Goal: Transaction & Acquisition: Purchase product/service

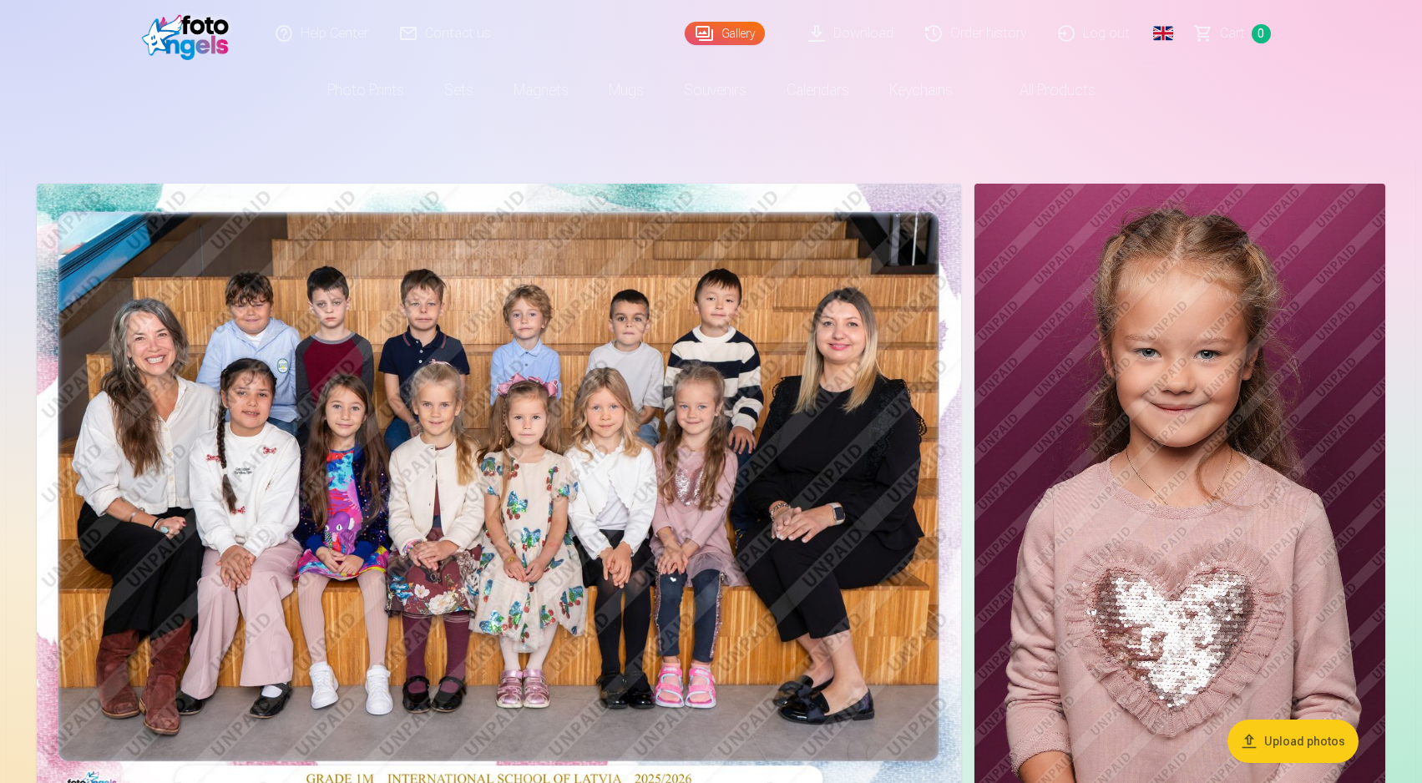
click at [852, 484] on img at bounding box center [499, 492] width 925 height 616
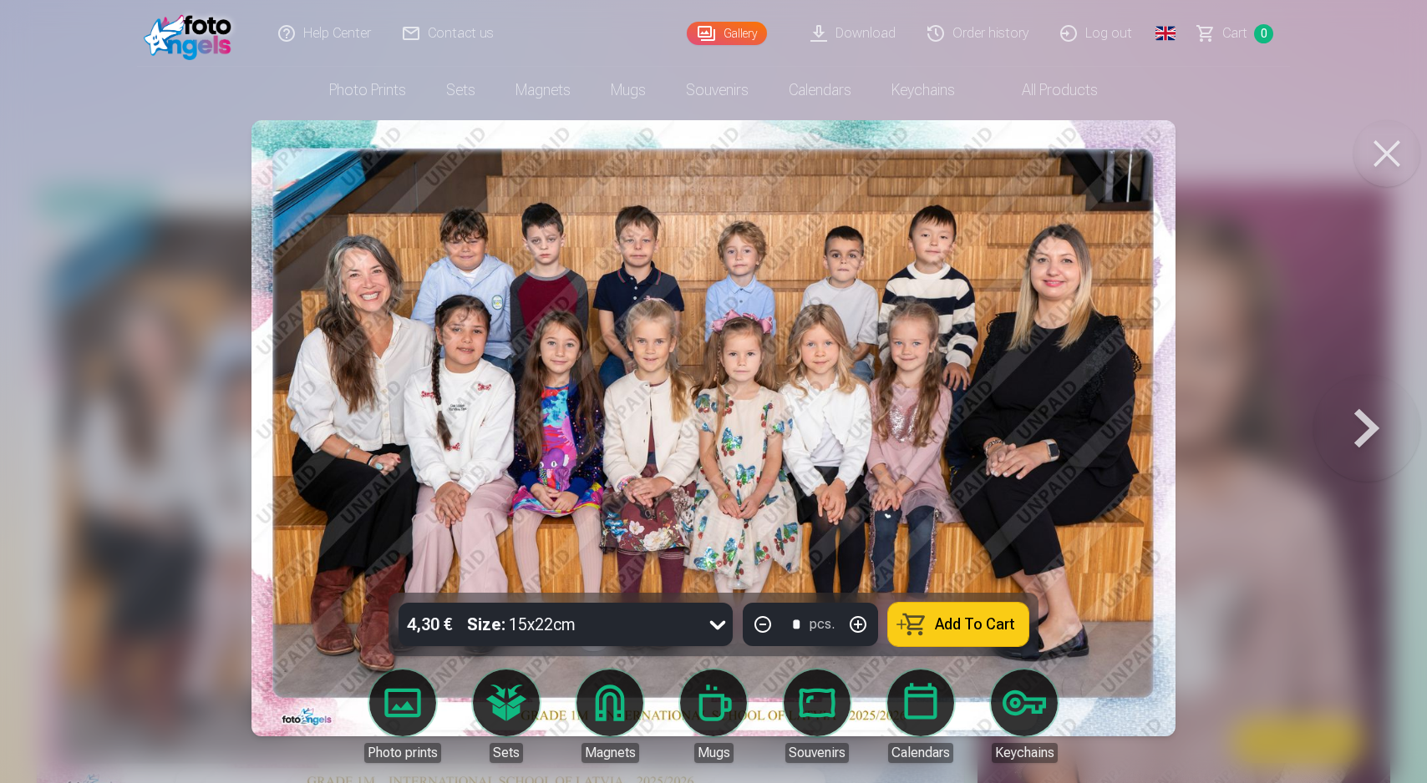
click at [935, 630] on button "Add To Cart" at bounding box center [958, 624] width 140 height 43
click at [1373, 438] on button at bounding box center [1366, 429] width 107 height 296
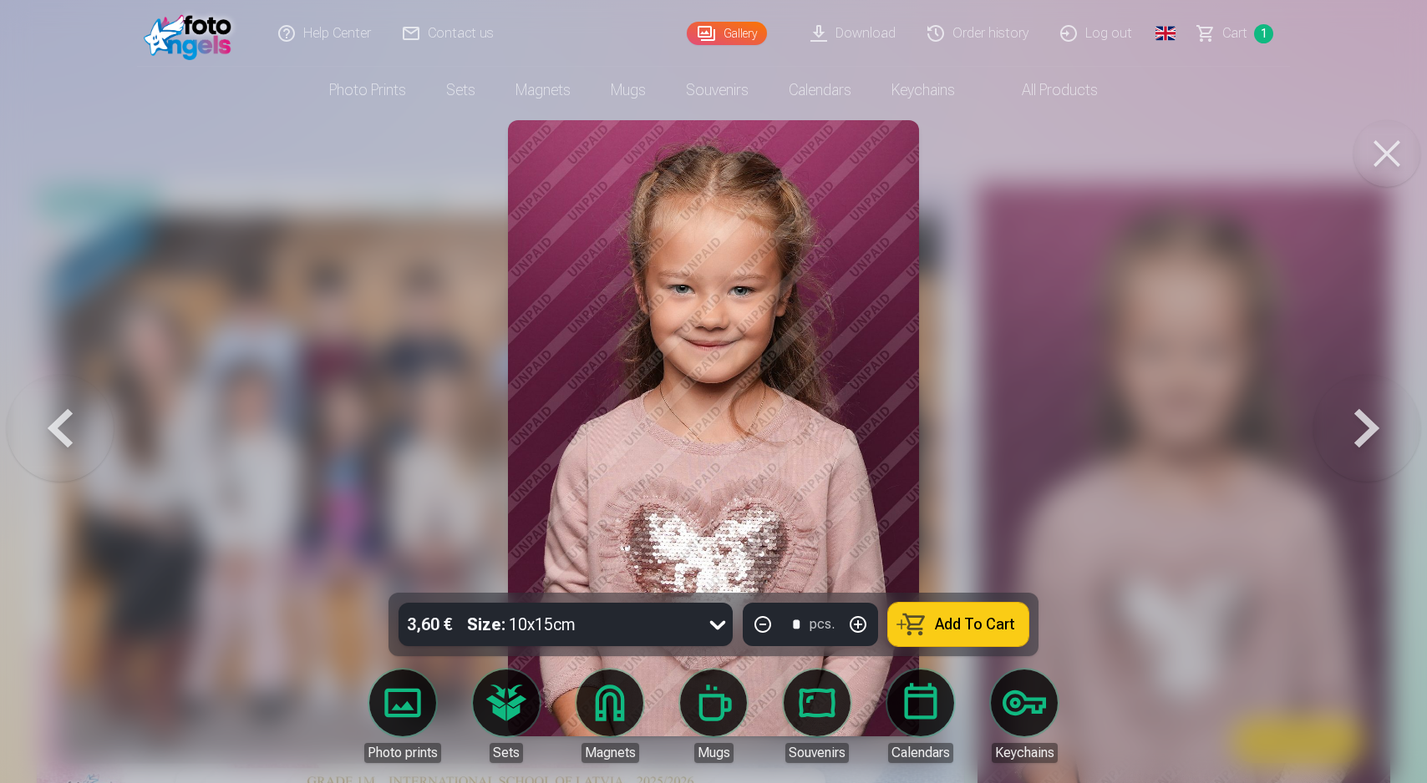
click at [1377, 155] on button at bounding box center [1386, 153] width 67 height 67
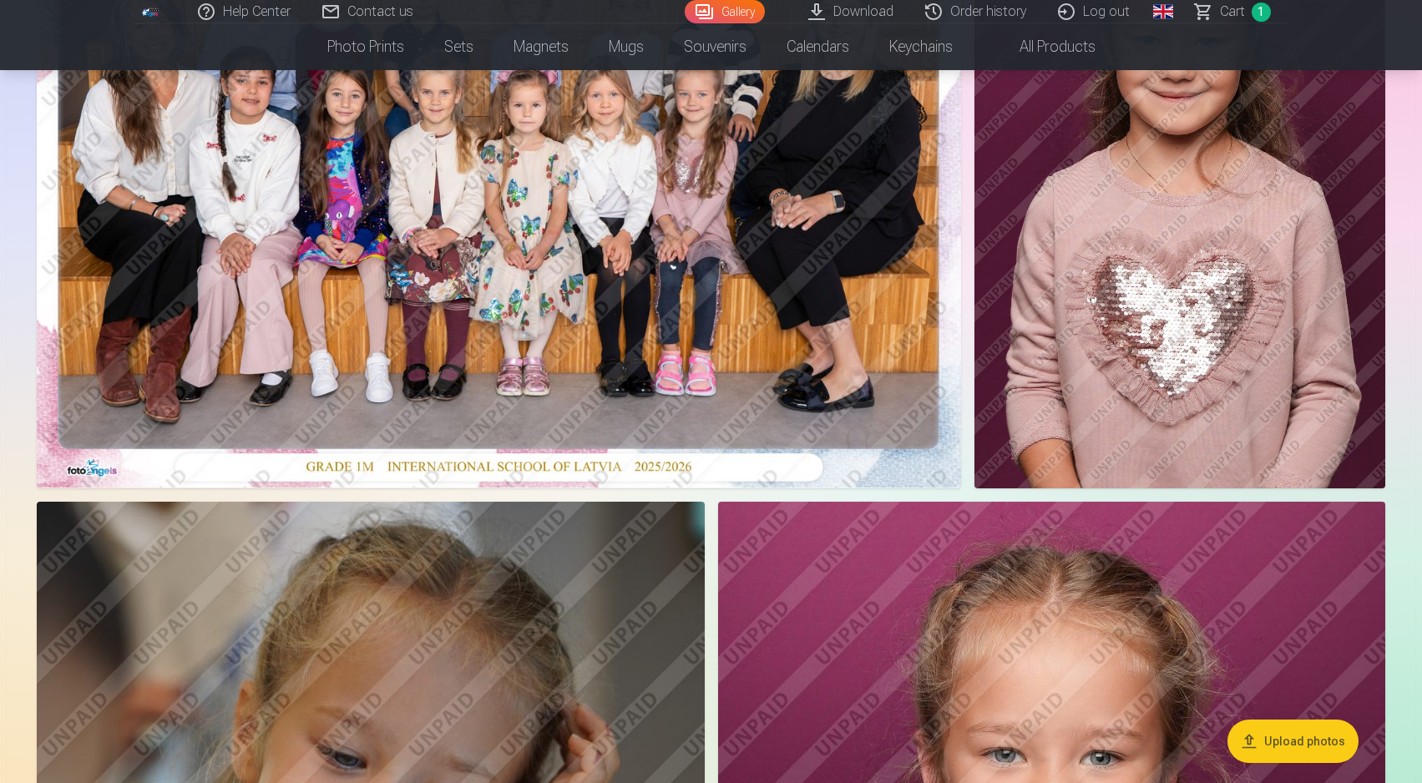
scroll to position [310, 0]
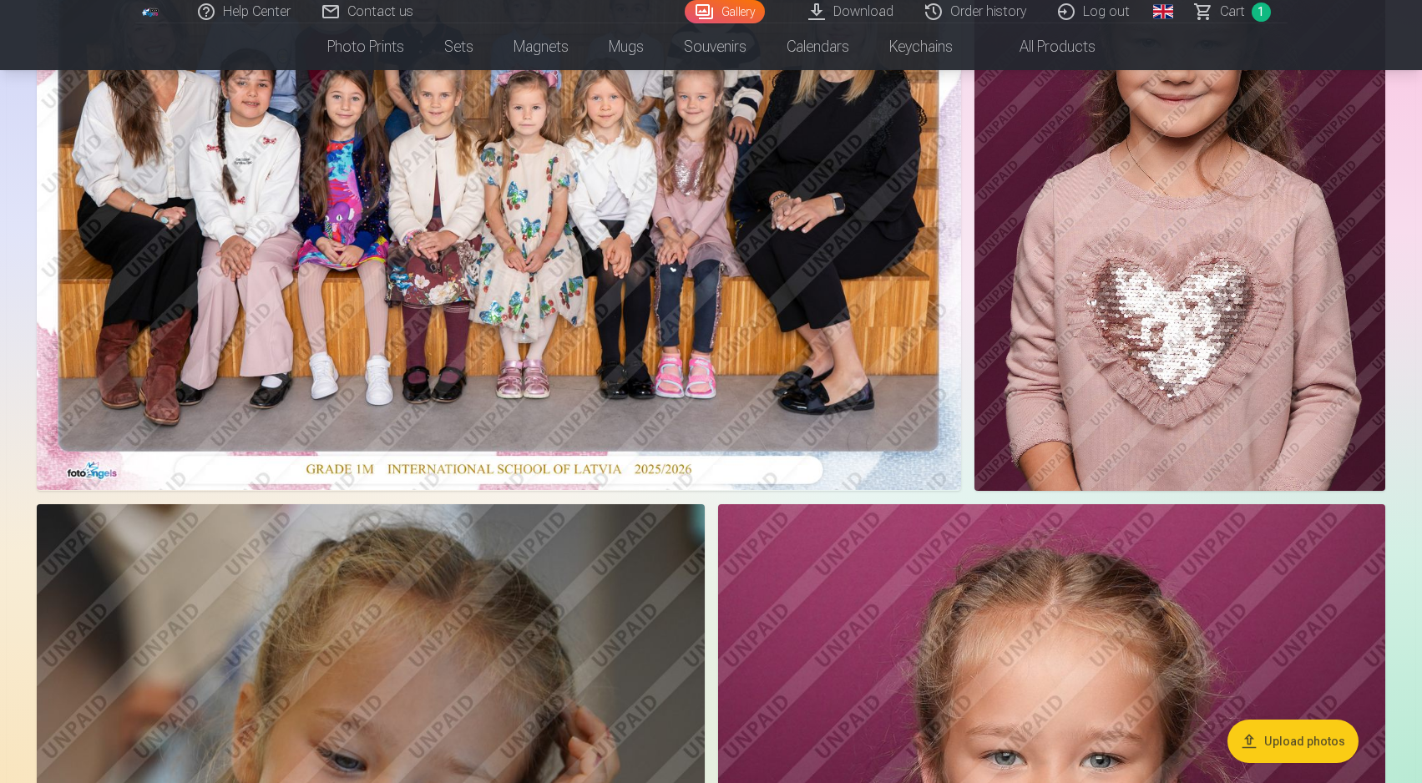
click at [1170, 209] on img at bounding box center [1180, 182] width 411 height 617
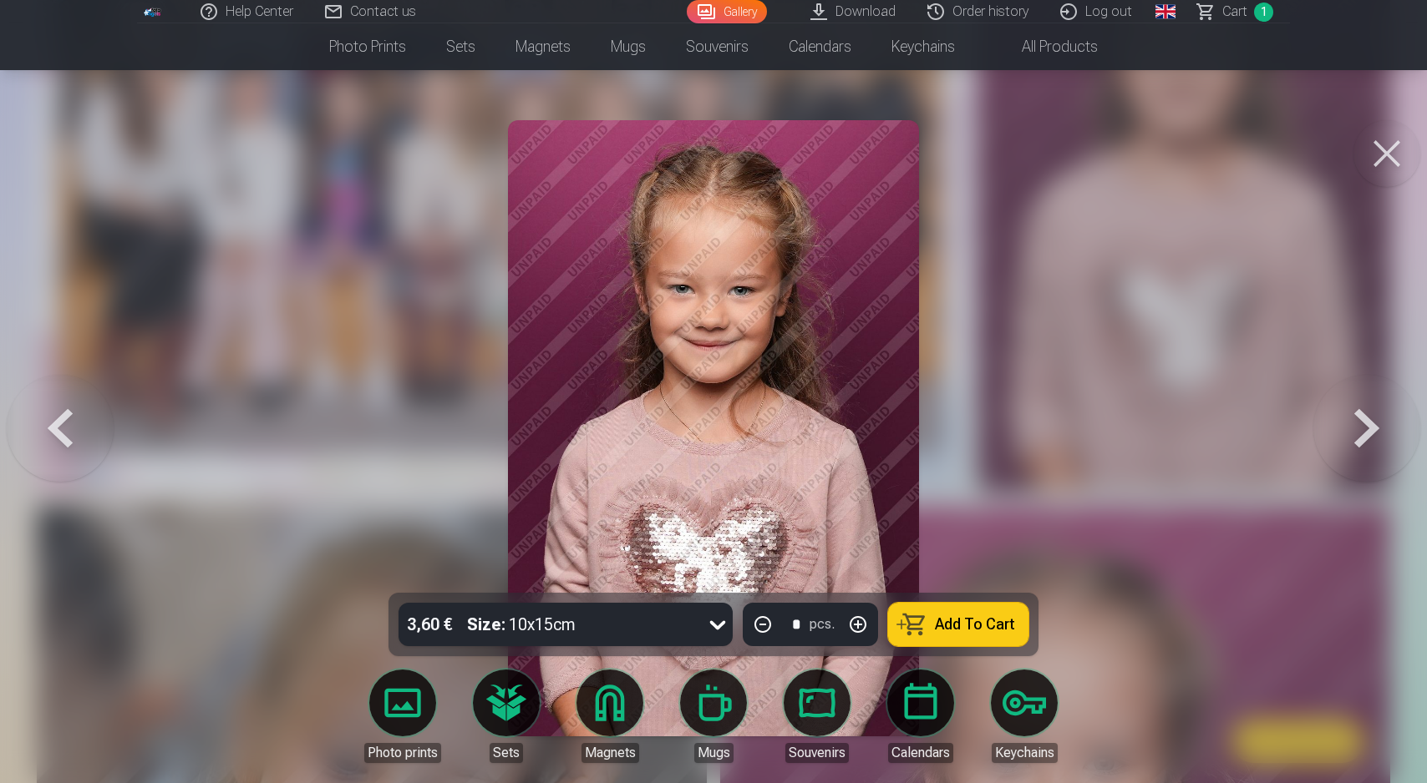
click at [1378, 161] on button at bounding box center [1386, 153] width 67 height 67
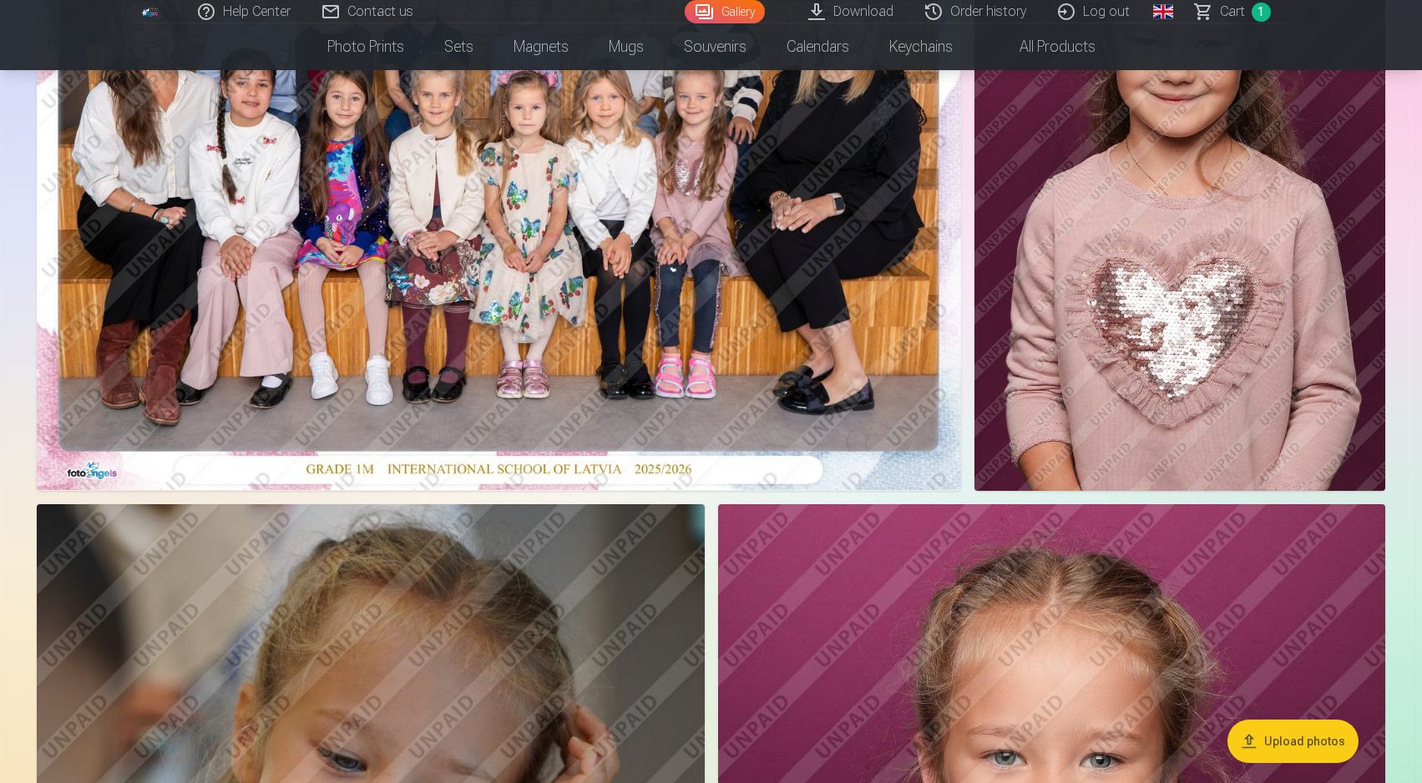
click at [869, 18] on link "Download" at bounding box center [851, 11] width 117 height 23
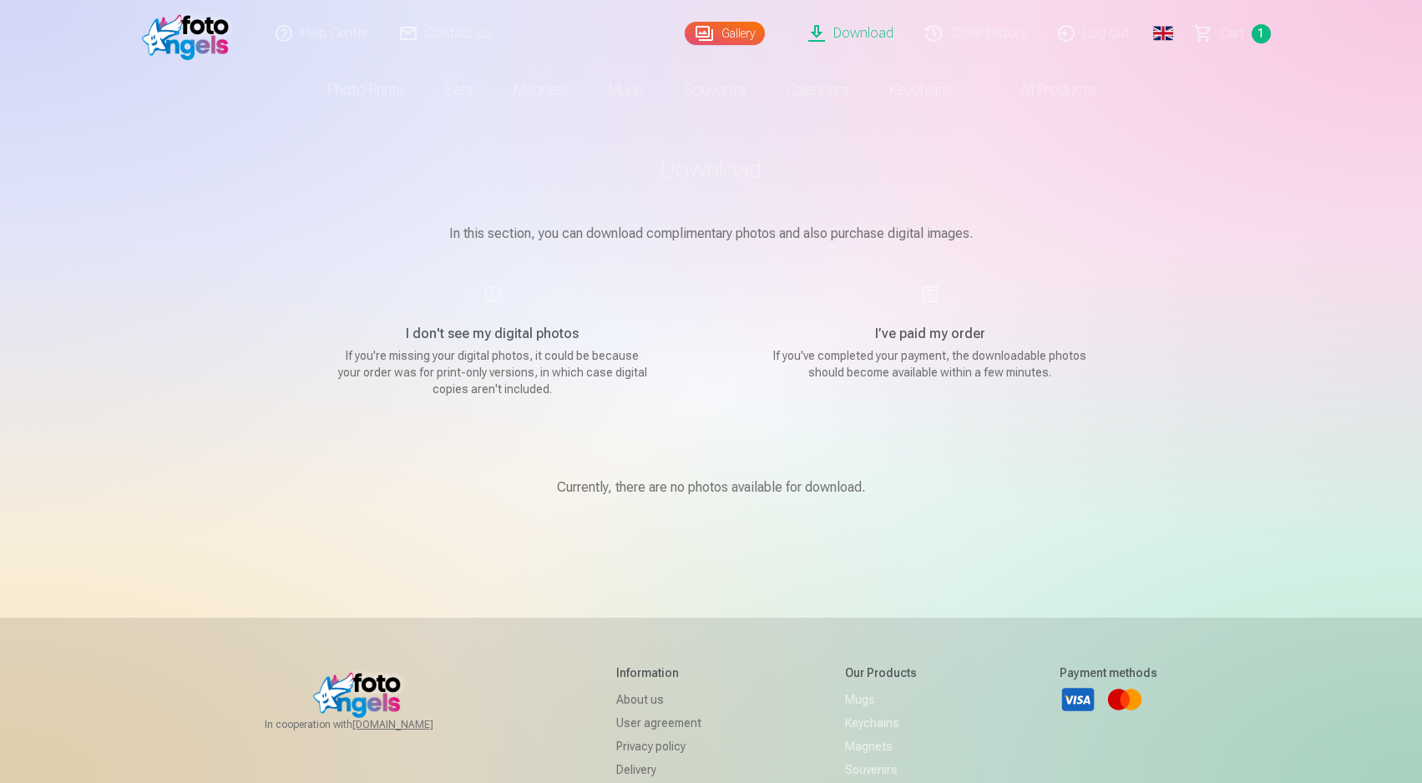
click at [714, 27] on link "Gallery" at bounding box center [725, 33] width 80 height 23
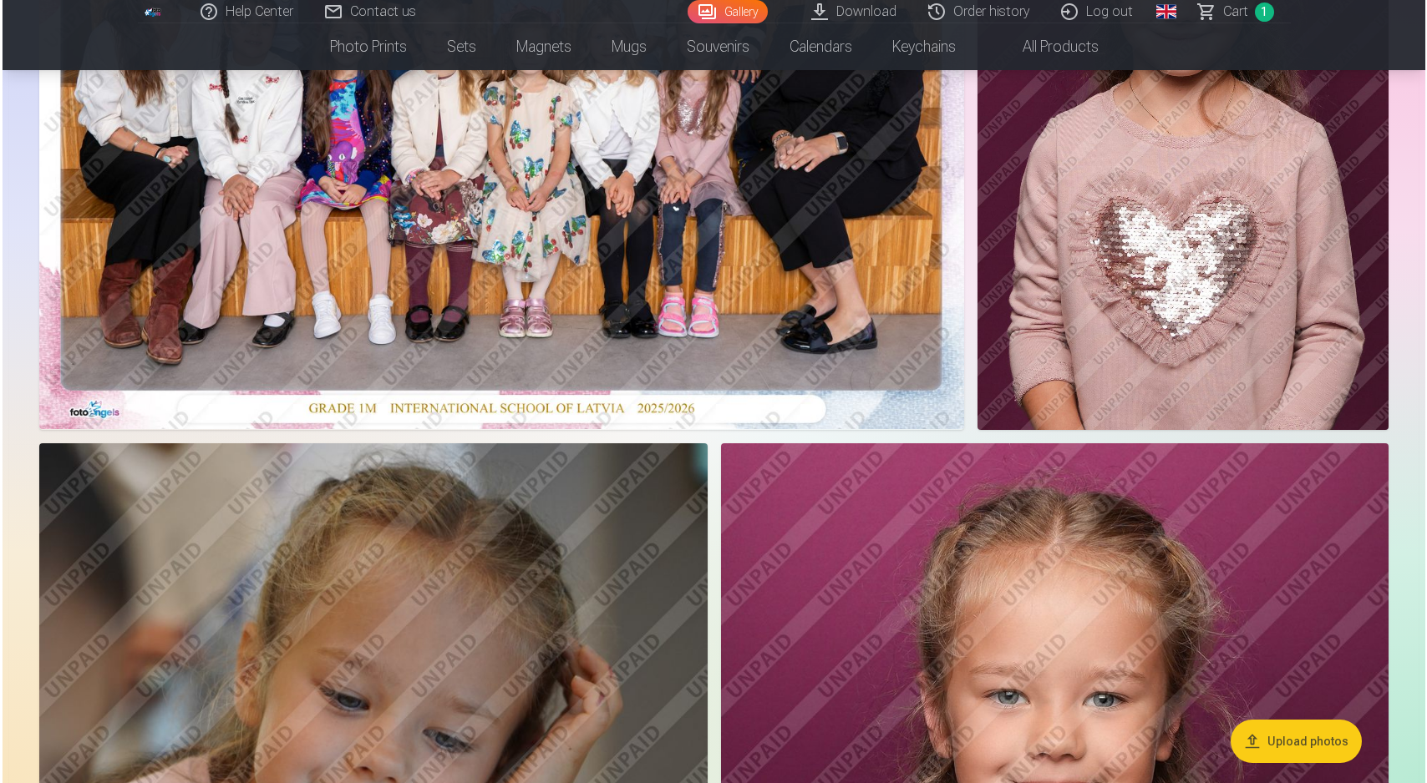
scroll to position [353, 0]
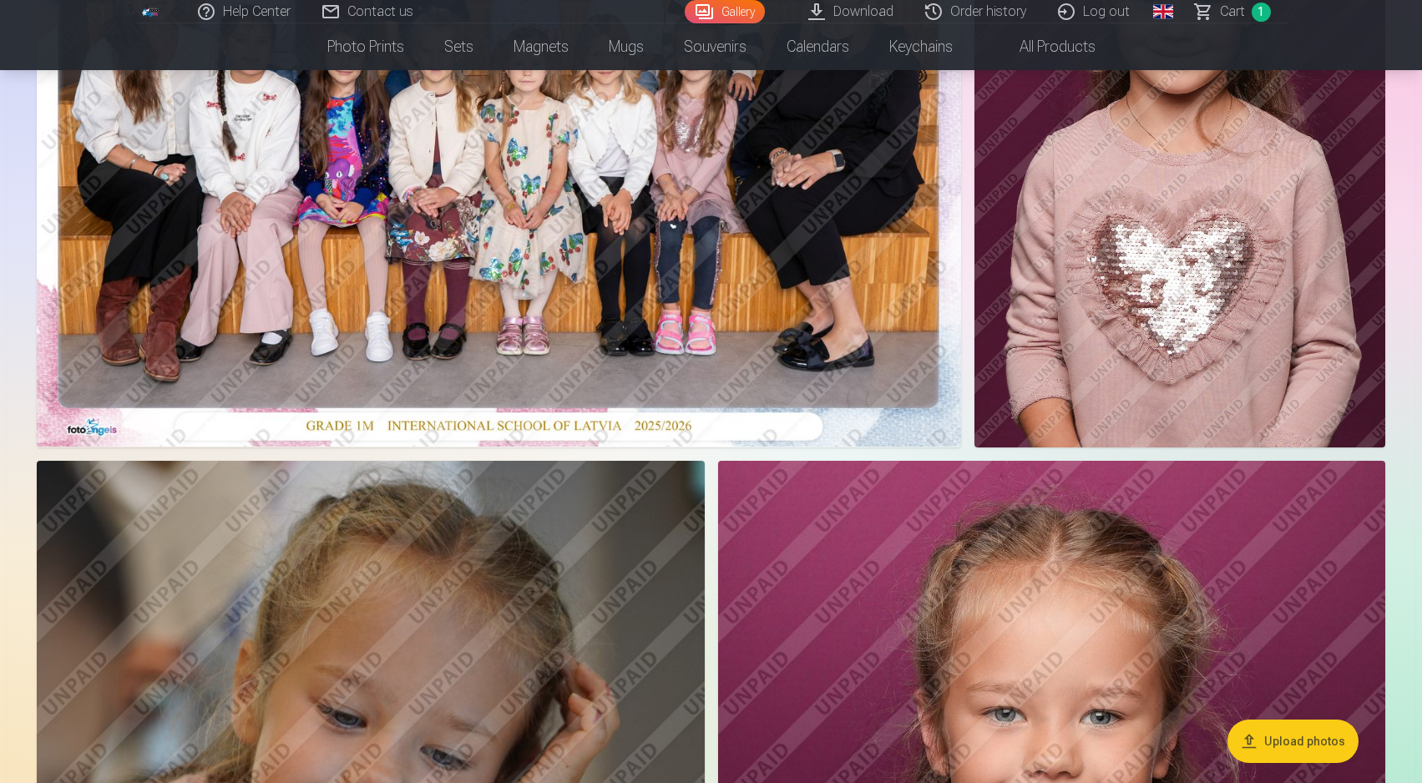
click at [1104, 244] on img at bounding box center [1180, 138] width 411 height 617
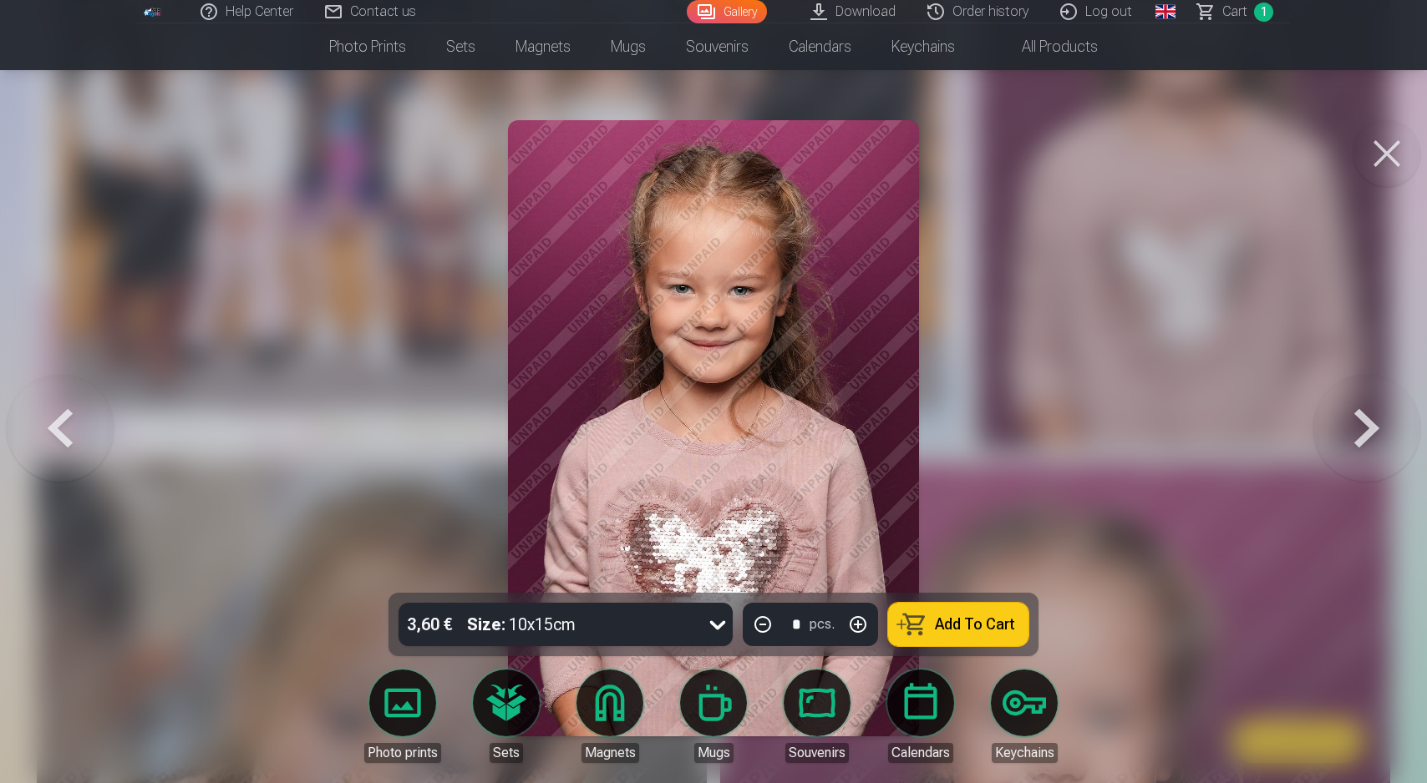
click at [505, 430] on body "Help Center Contact us Gallery Download Order history Log out Global Latvian (l…" at bounding box center [713, 38] width 1427 height 783
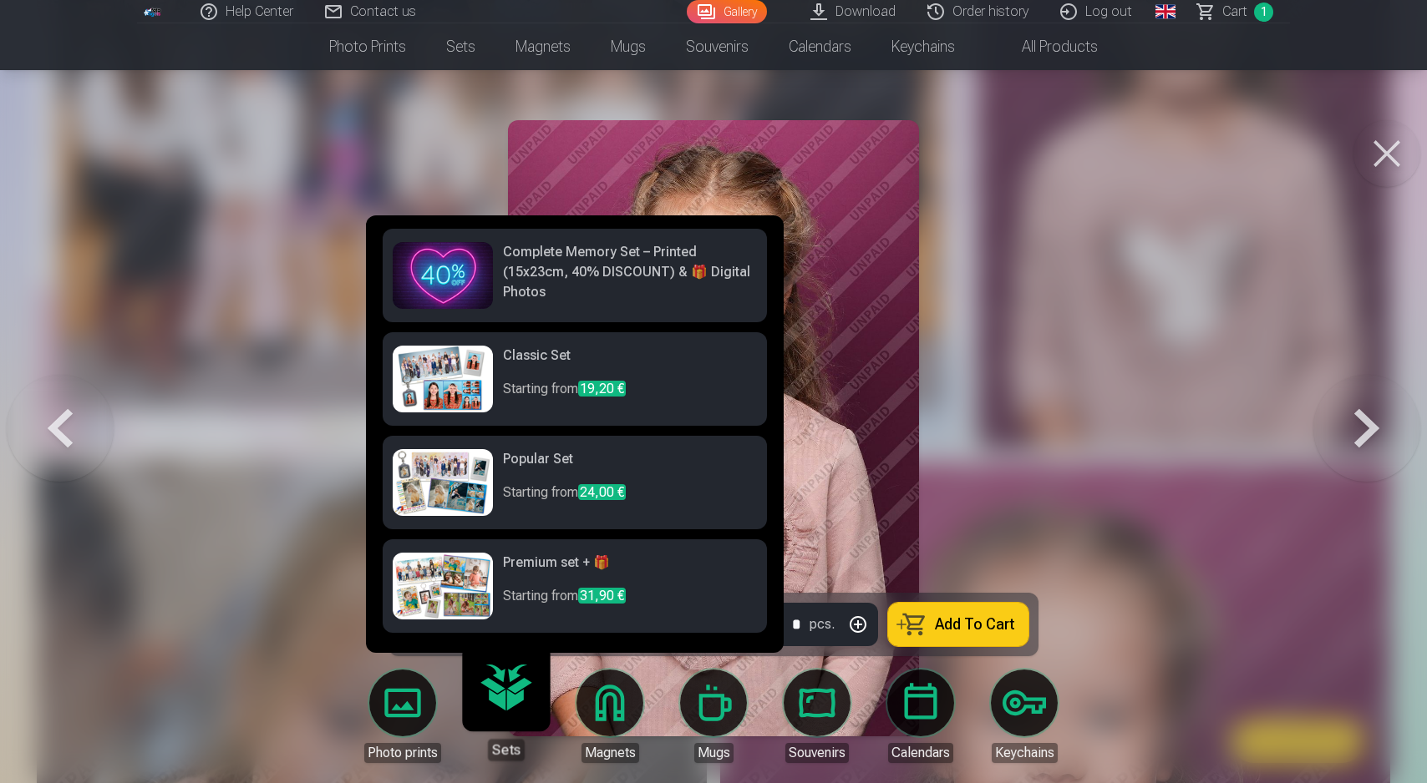
click at [461, 284] on img at bounding box center [443, 275] width 100 height 67
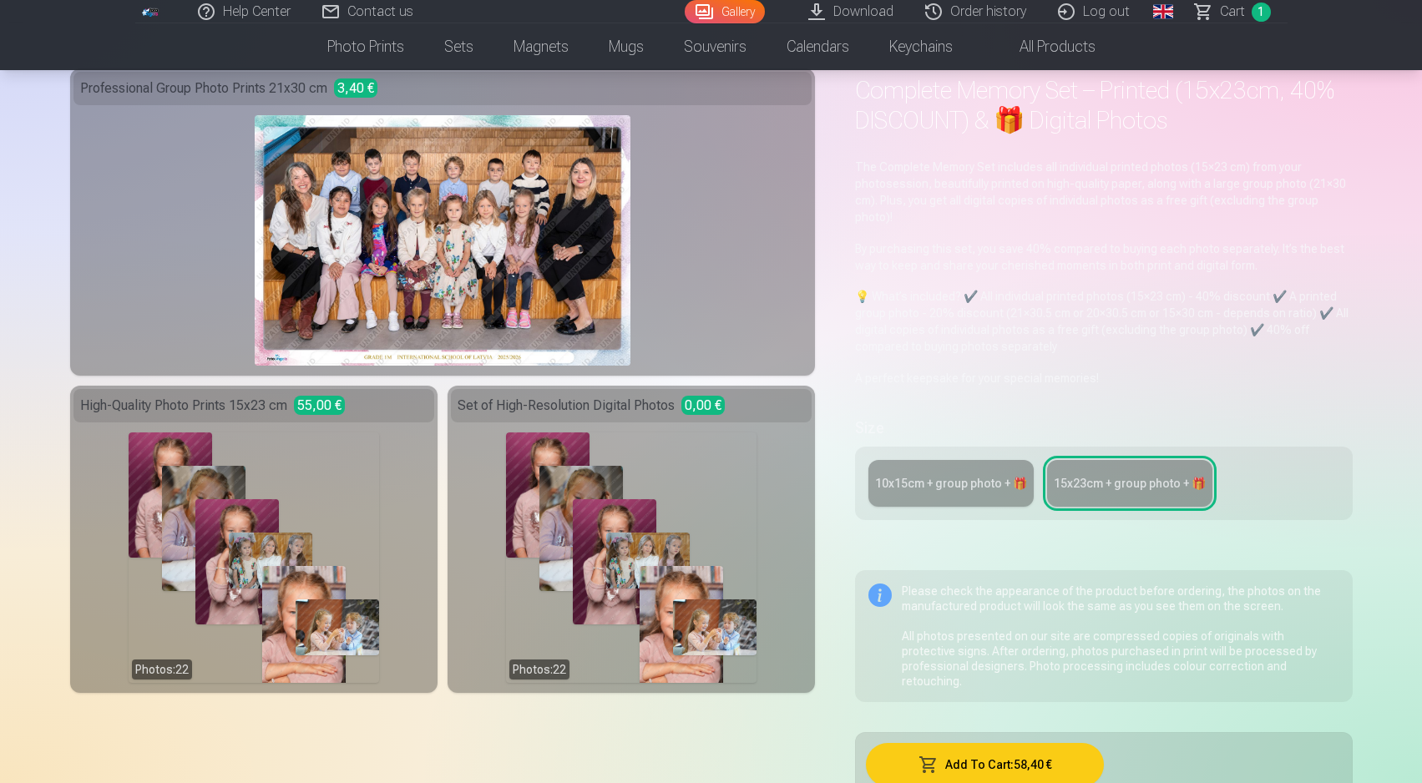
scroll to position [79, 0]
